Goal: Use online tool/utility: Utilize a website feature to perform a specific function

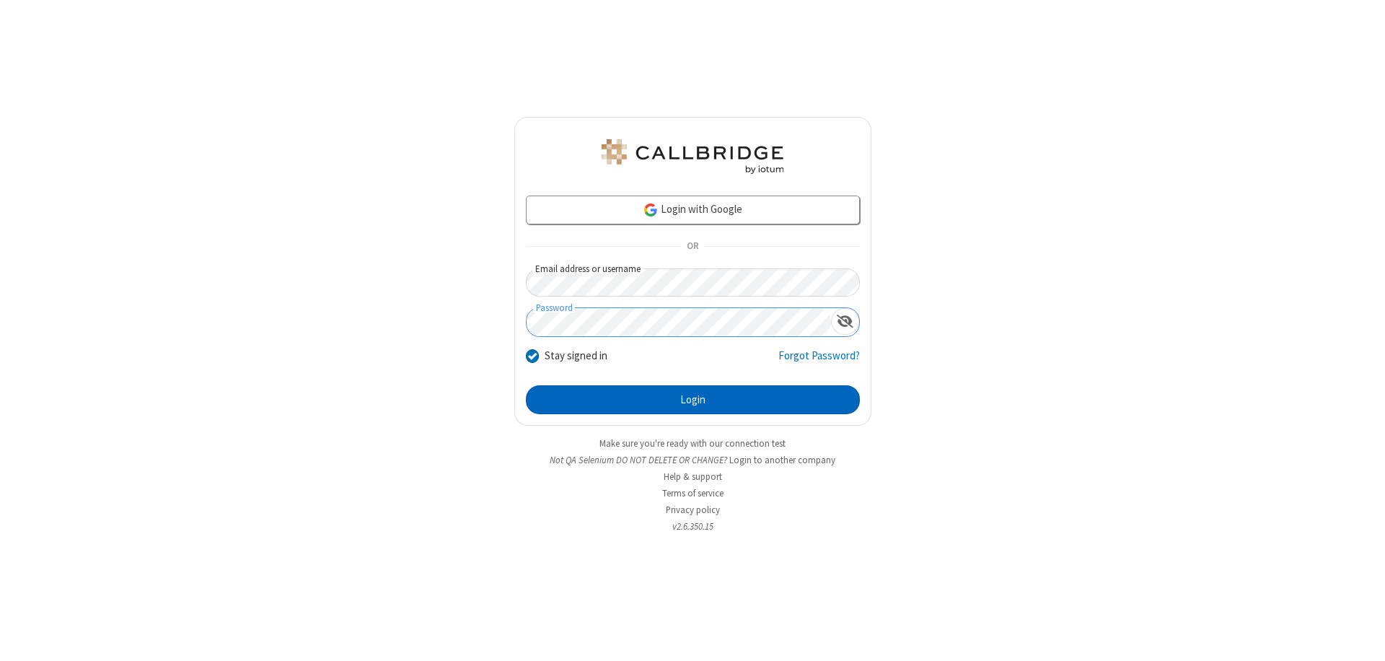
click at [692, 400] on button "Login" at bounding box center [693, 399] width 334 height 29
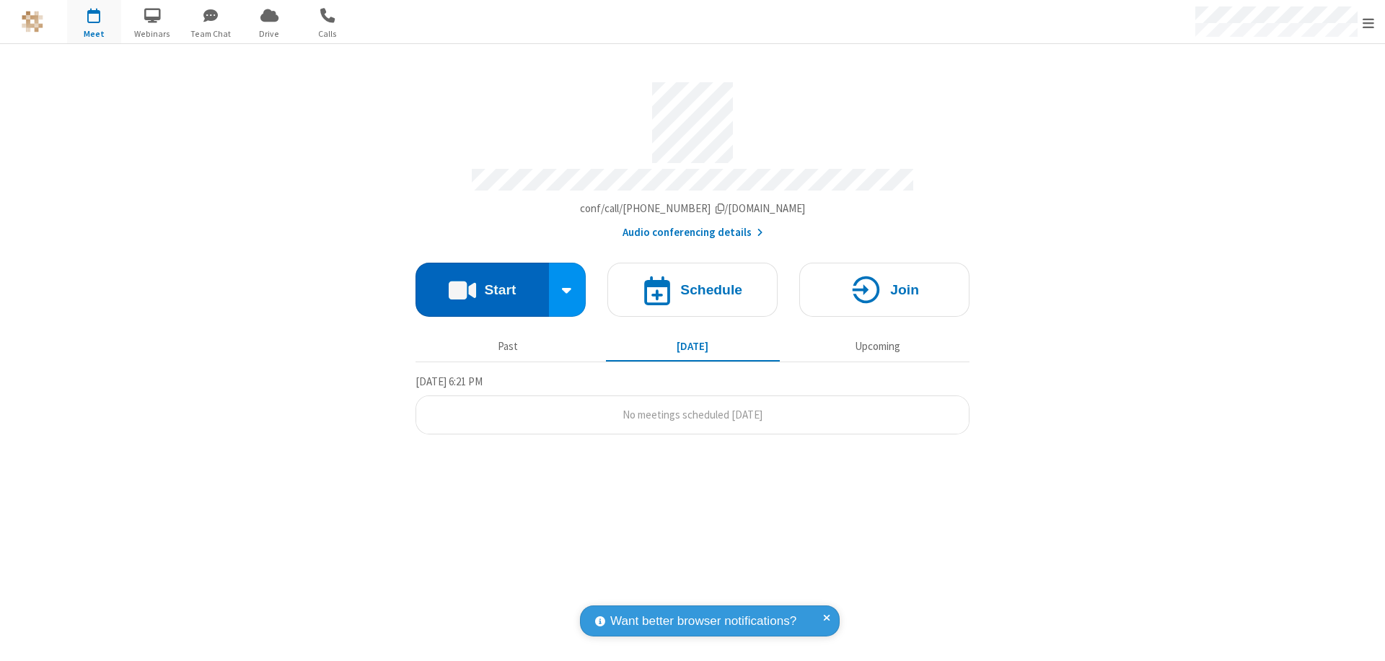
click at [482, 283] on button "Start" at bounding box center [481, 290] width 133 height 54
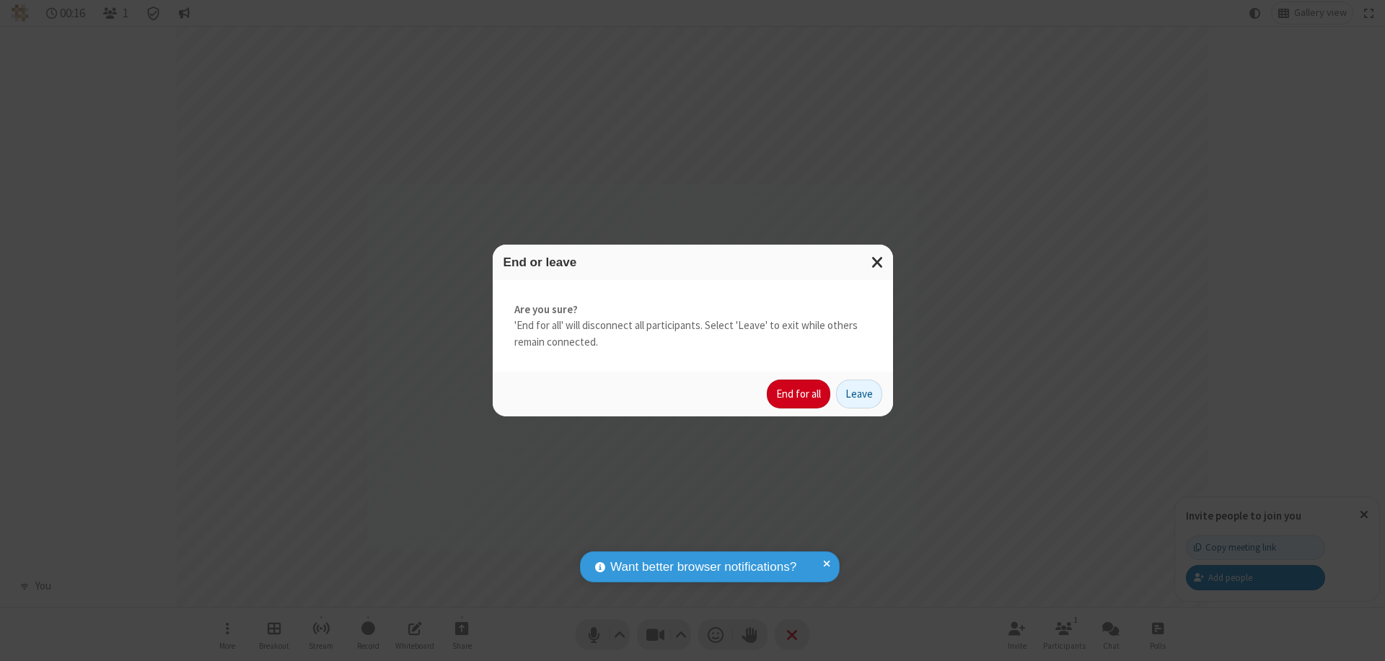
click at [799, 394] on button "End for all" at bounding box center [798, 393] width 63 height 29
